Goal: Find specific page/section: Find specific page/section

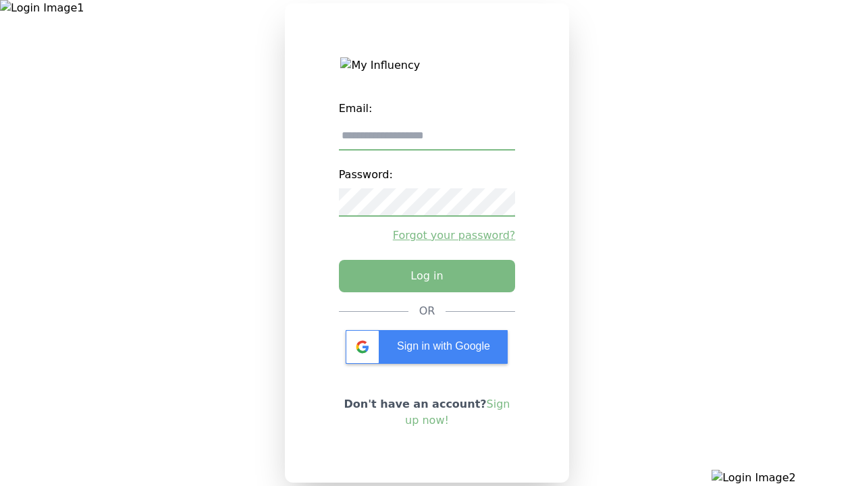
click at [427, 141] on input "email" at bounding box center [427, 136] width 177 height 28
type input "**********"
